Goal: Task Accomplishment & Management: Use online tool/utility

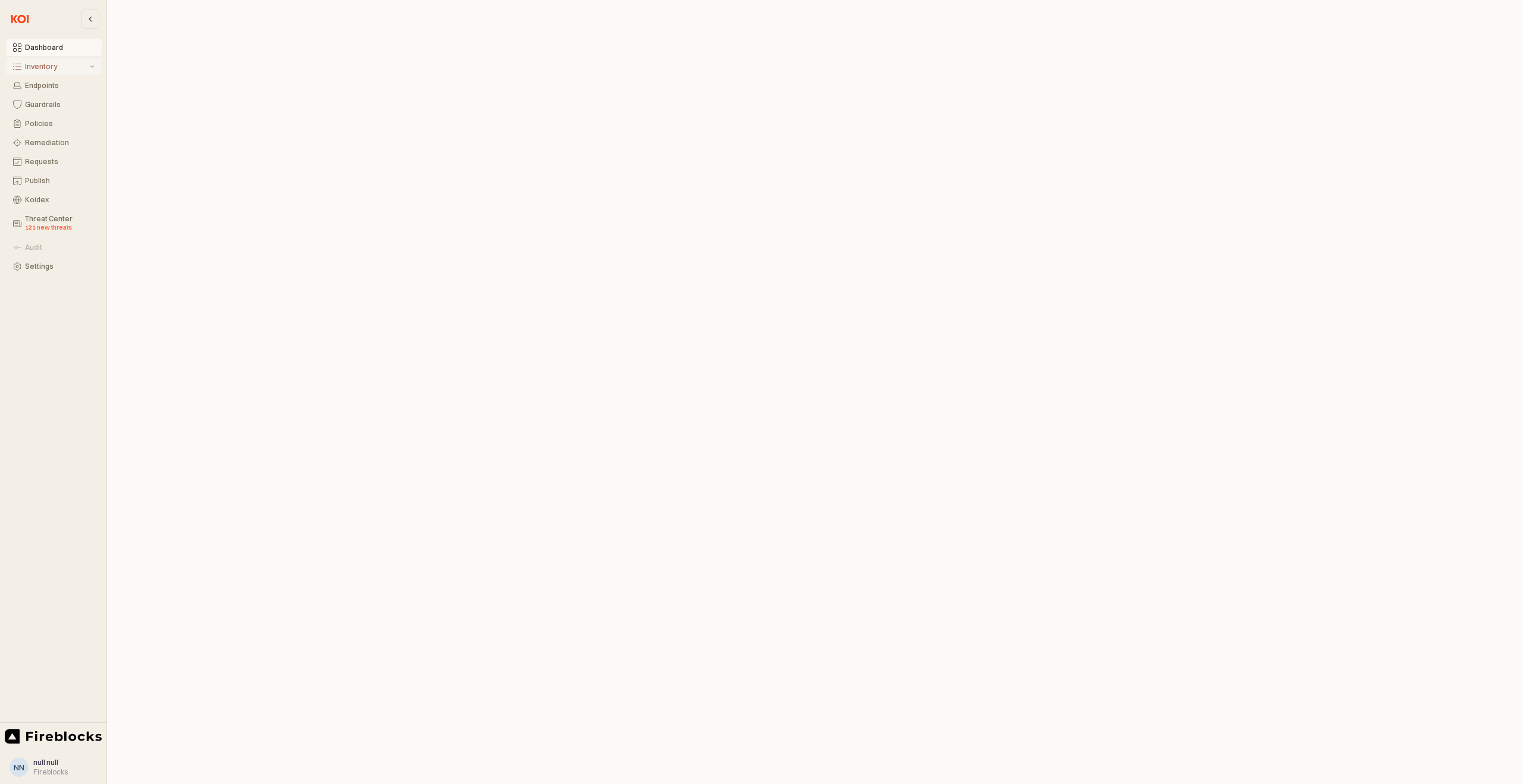
click at [60, 70] on div "Inventory" at bounding box center [56, 66] width 62 height 8
click at [62, 104] on div "Extensions" at bounding box center [61, 105] width 66 height 8
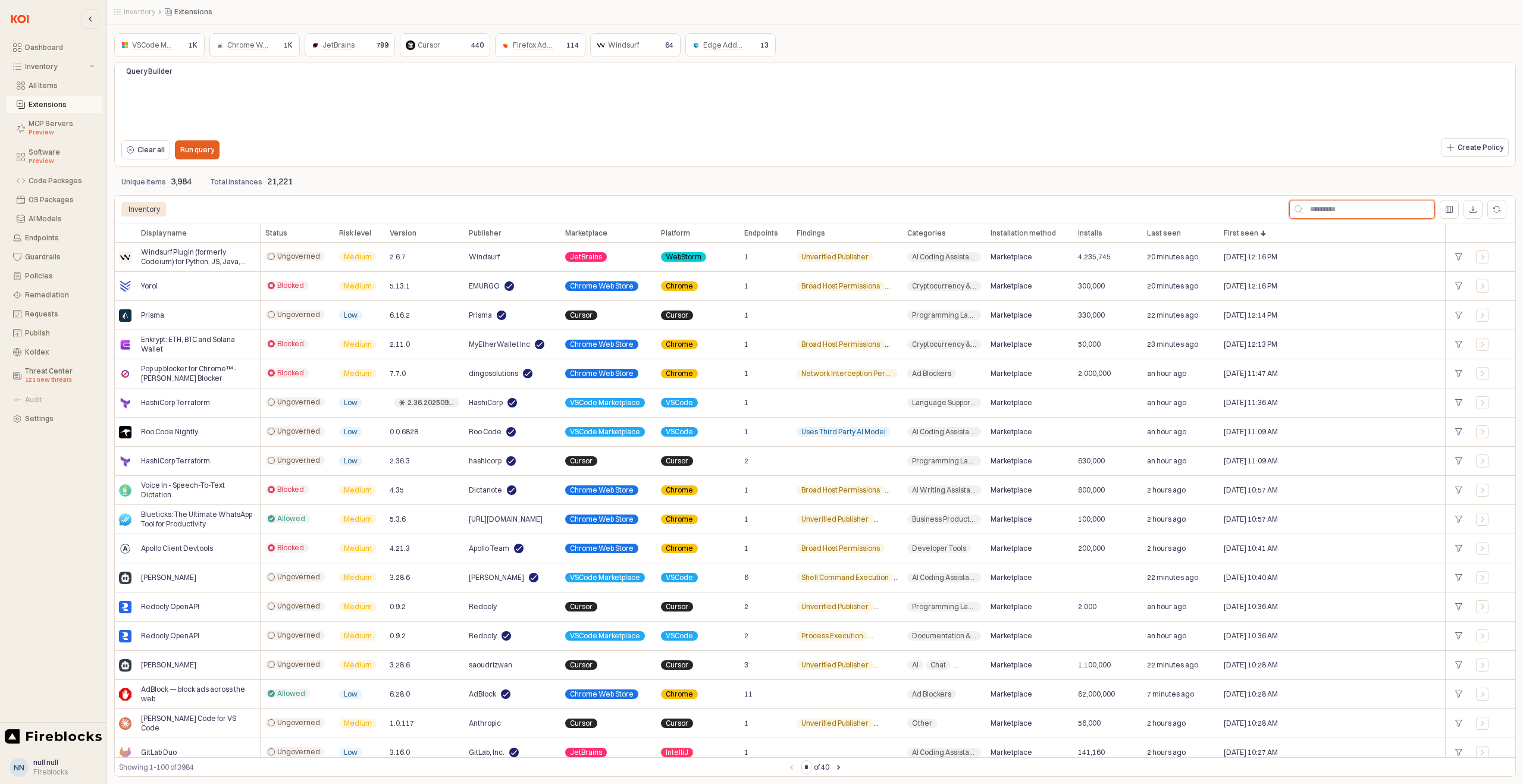
click at [1367, 201] on input "App Frame" at bounding box center [1369, 210] width 132 height 18
type input "******"
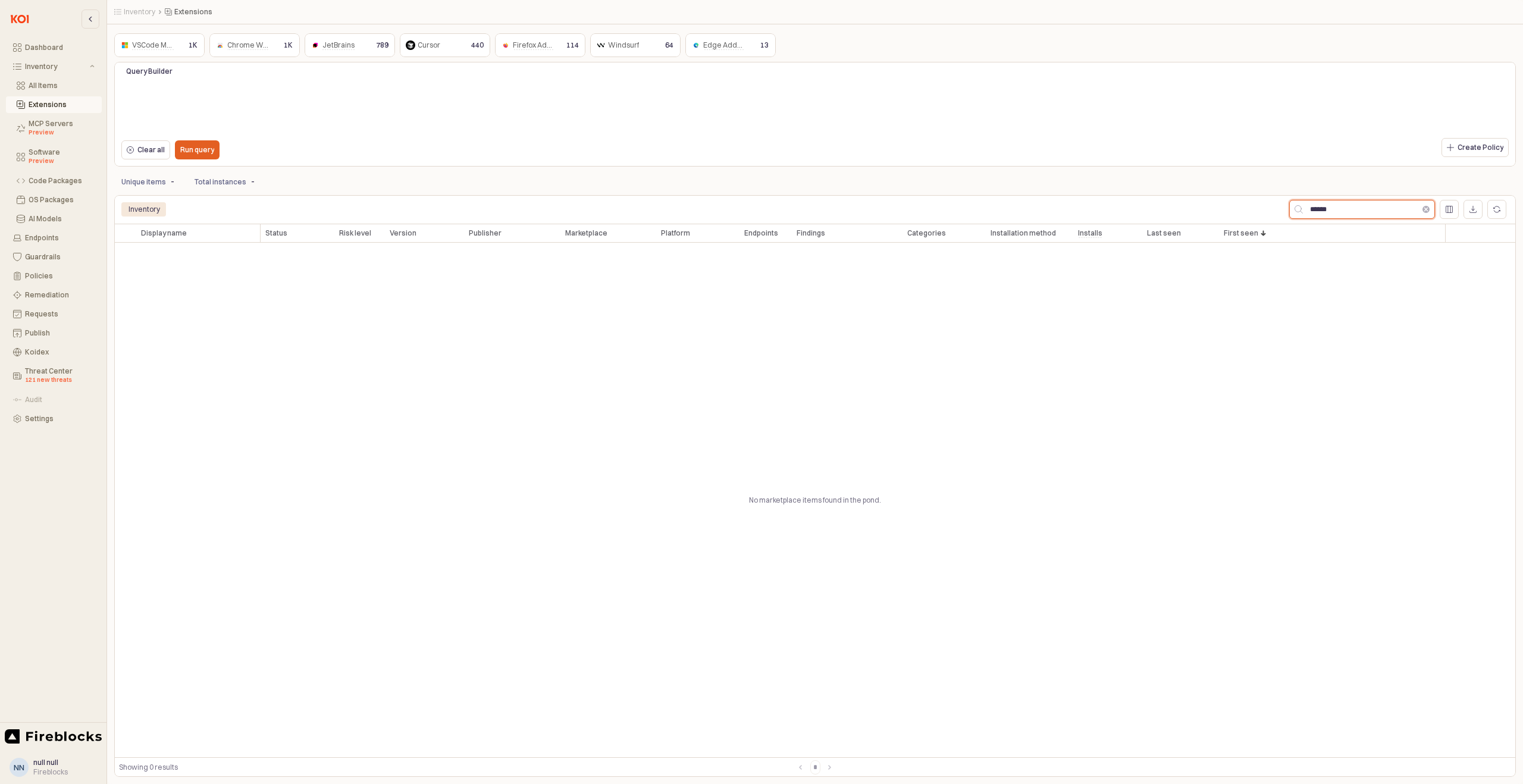
click at [1425, 209] on button "Clear" at bounding box center [1426, 209] width 7 height 7
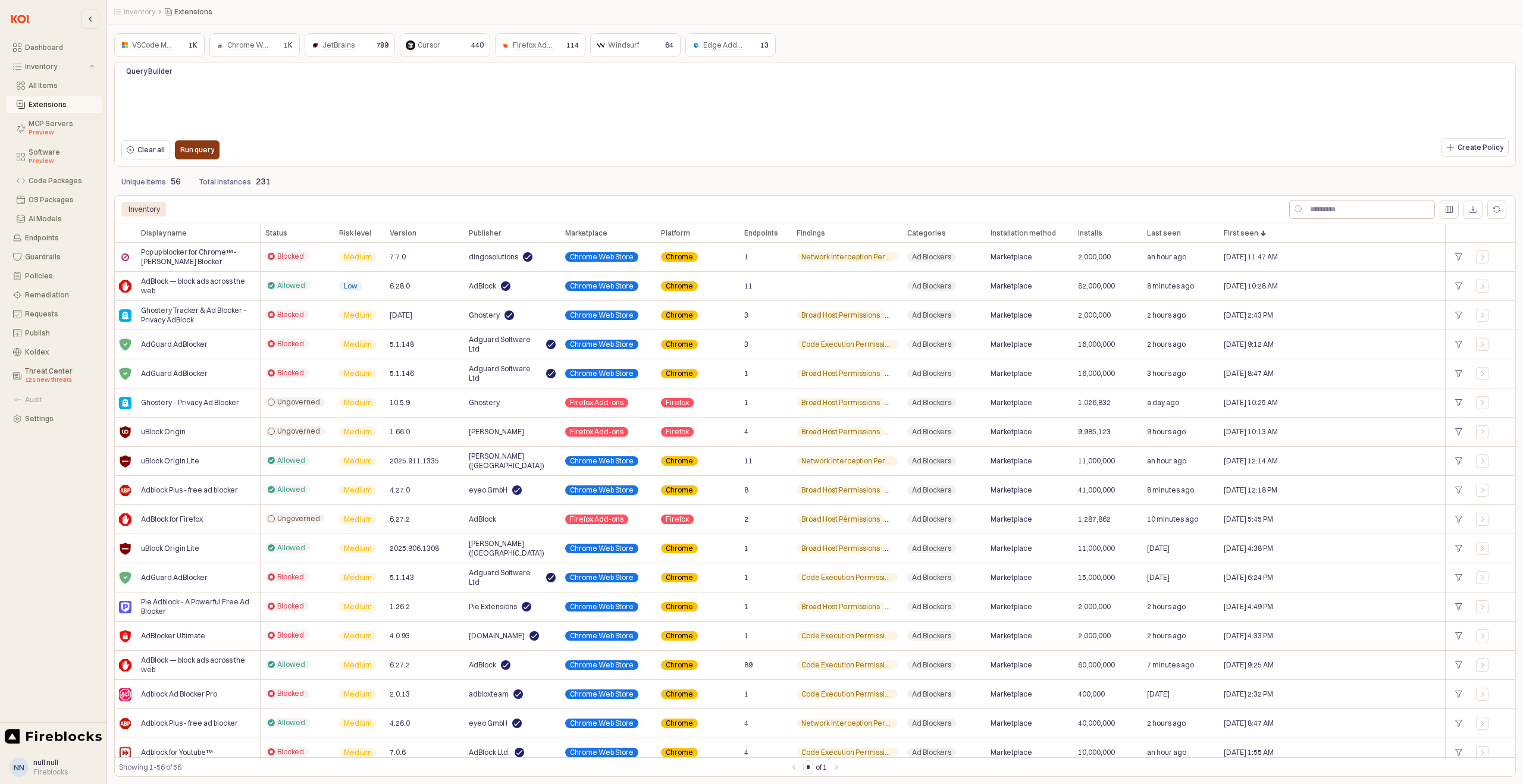
click at [205, 142] on div "Run query" at bounding box center [197, 150] width 34 height 18
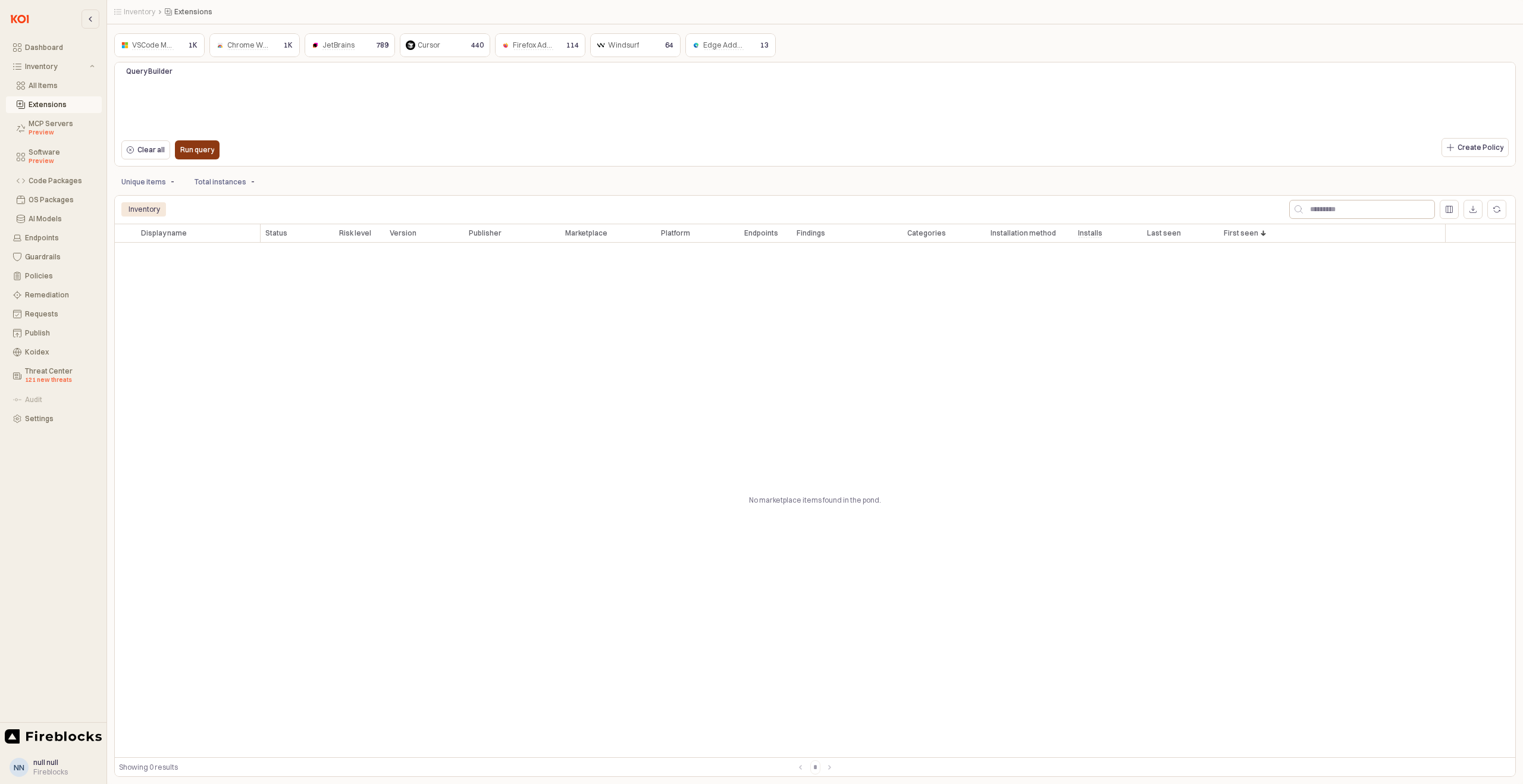
click at [204, 154] on p "Run query" at bounding box center [197, 150] width 34 height 10
click at [162, 154] on p "Clear all" at bounding box center [151, 150] width 27 height 10
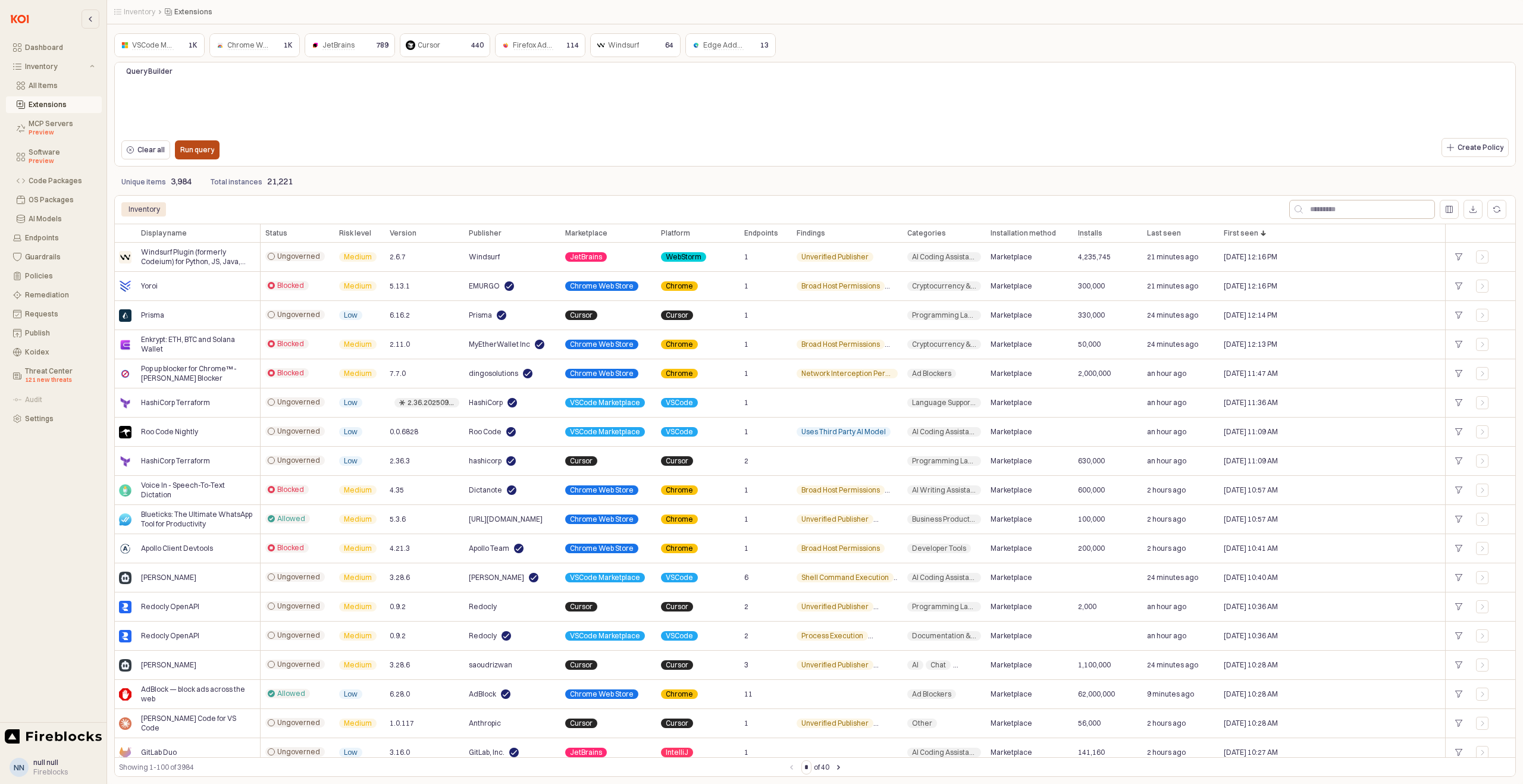
click at [193, 157] on div "Run query" at bounding box center [197, 150] width 34 height 18
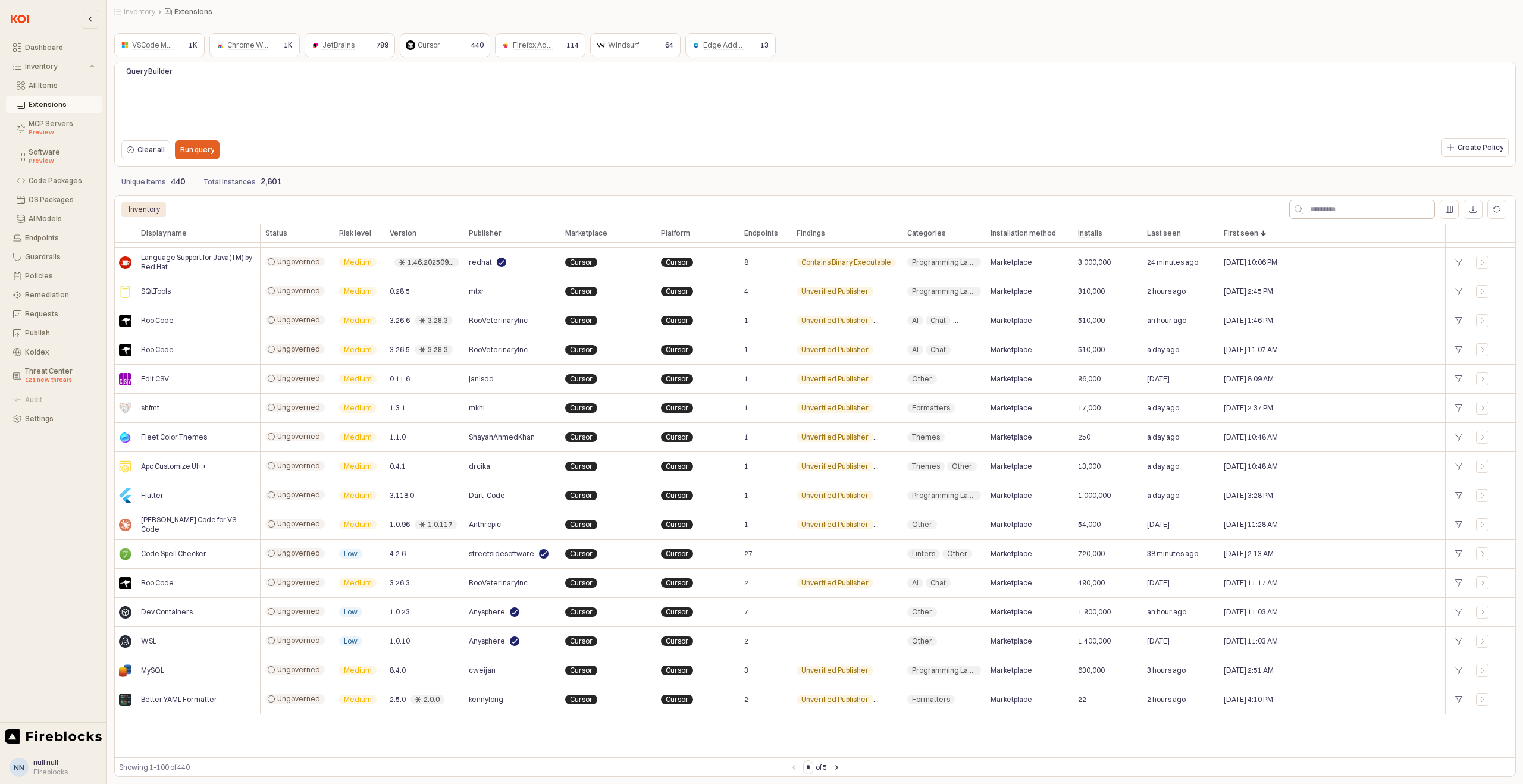
scroll to position [40, 0]
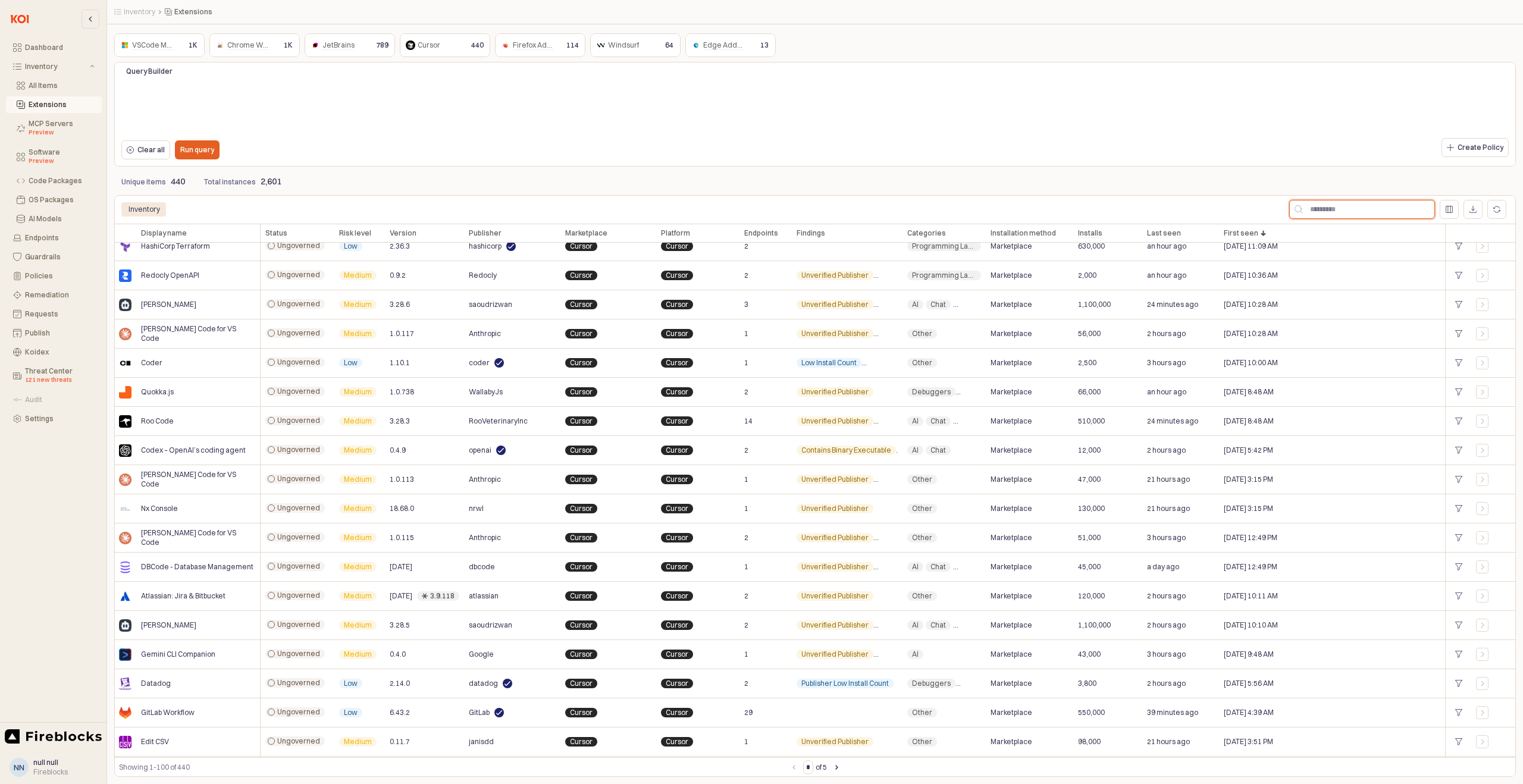
click at [1353, 204] on input "App Frame" at bounding box center [1369, 210] width 132 height 18
type input "******"
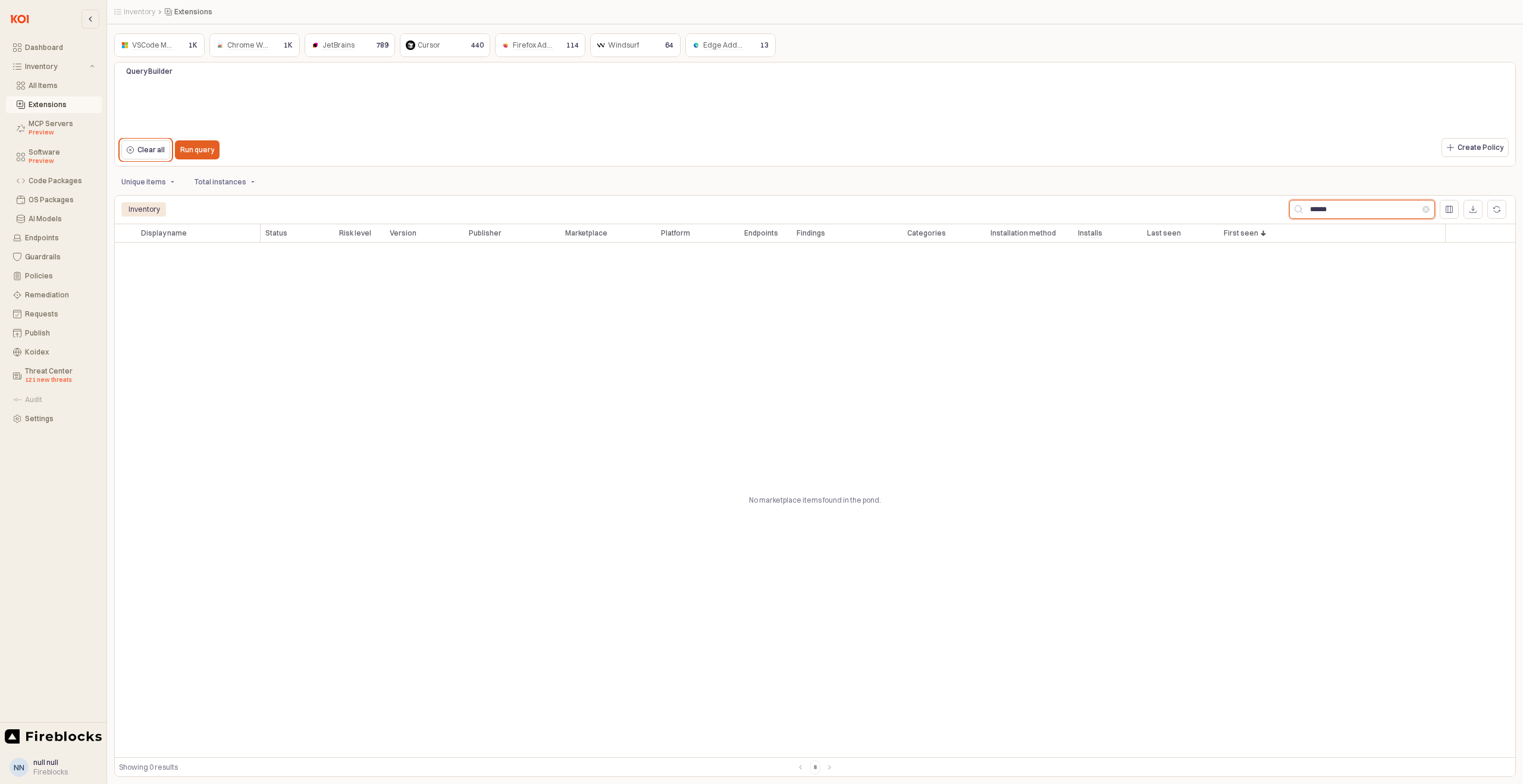
scroll to position [0, 0]
click at [1426, 208] on button "Clear" at bounding box center [1426, 209] width 7 height 7
click at [195, 148] on p "Run query" at bounding box center [197, 150] width 34 height 10
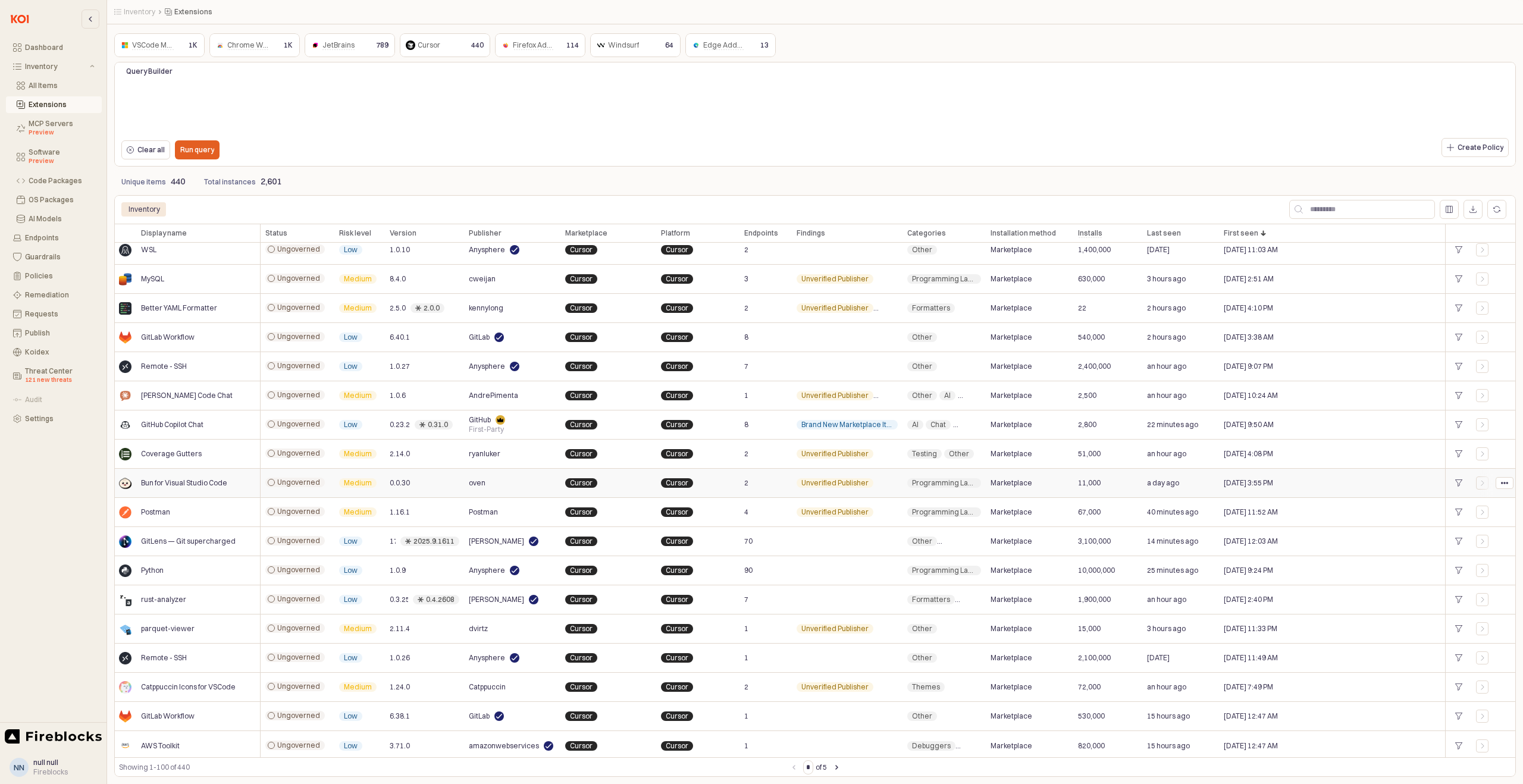
scroll to position [2400, 0]
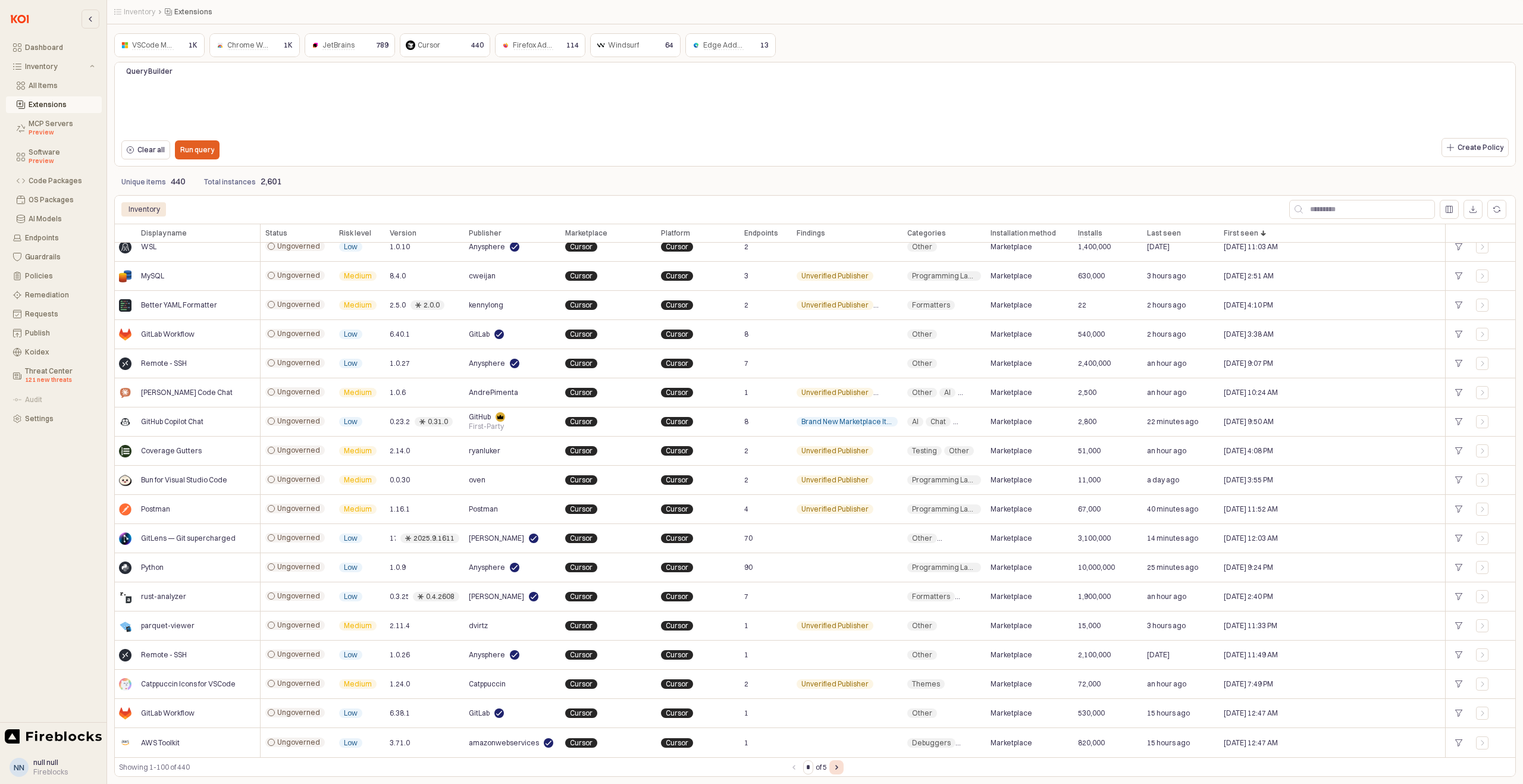
click at [838, 773] on button "Next page" at bounding box center [837, 767] width 14 height 14
type input "*"
